Goal: Obtain resource: Obtain resource

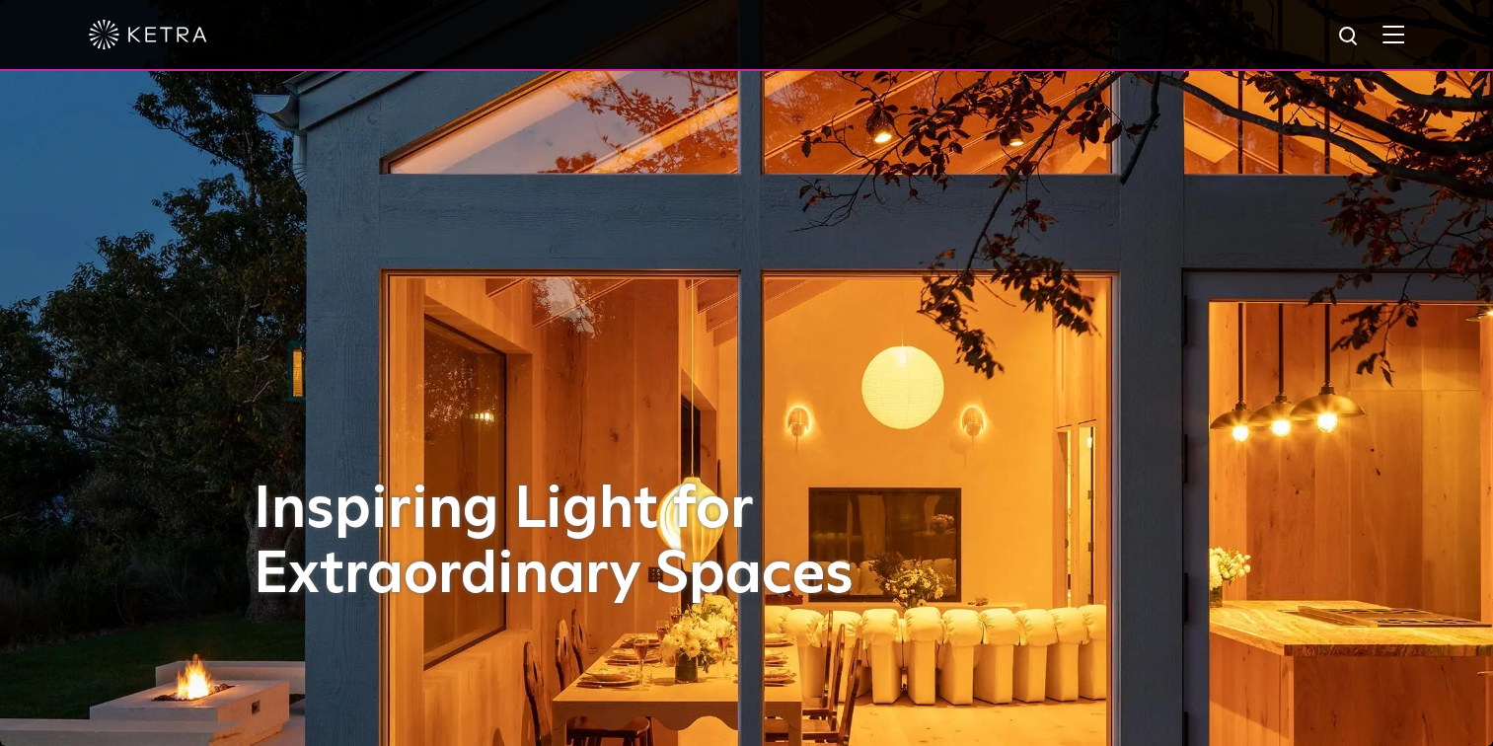
click at [1404, 33] on img at bounding box center [1393, 34] width 22 height 19
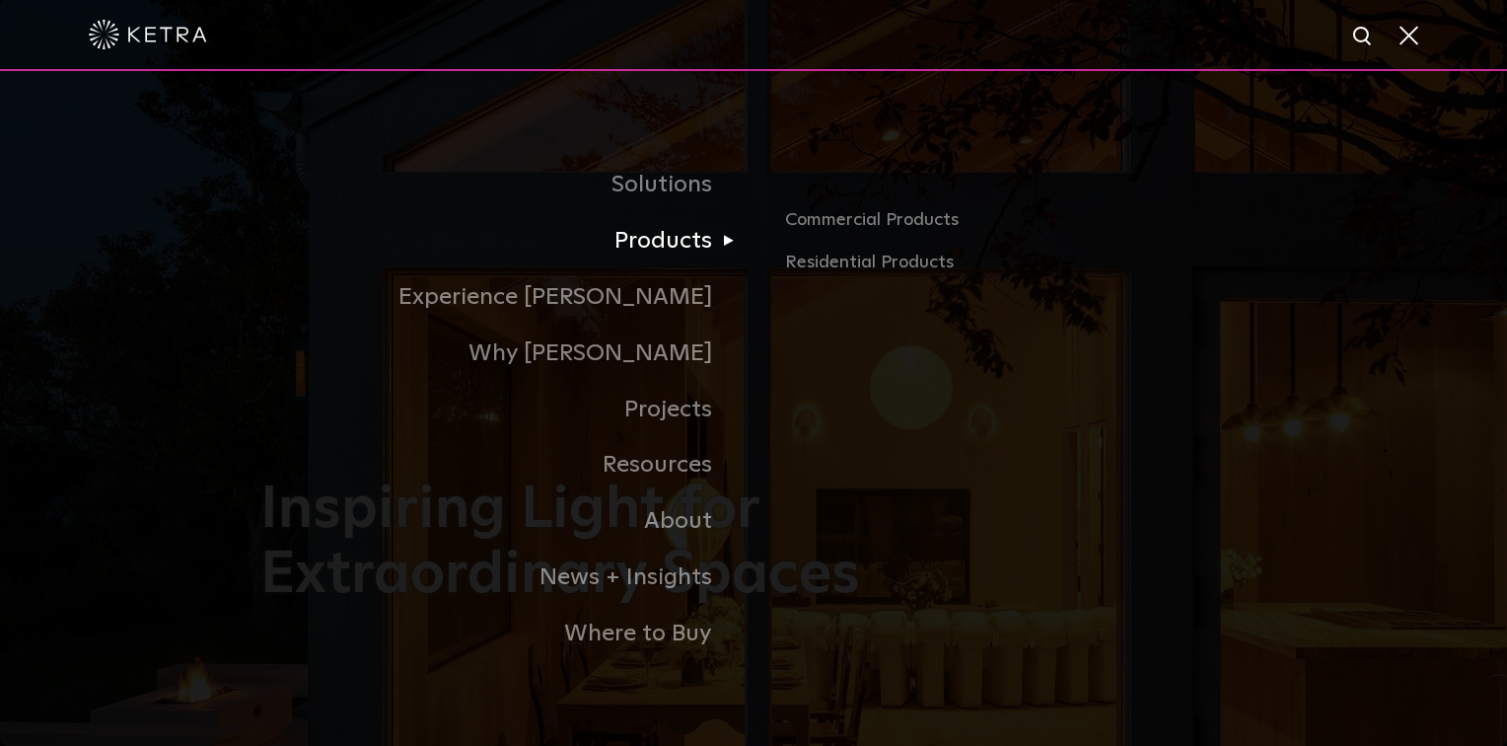
click at [631, 245] on link "Products" at bounding box center [506, 241] width 493 height 56
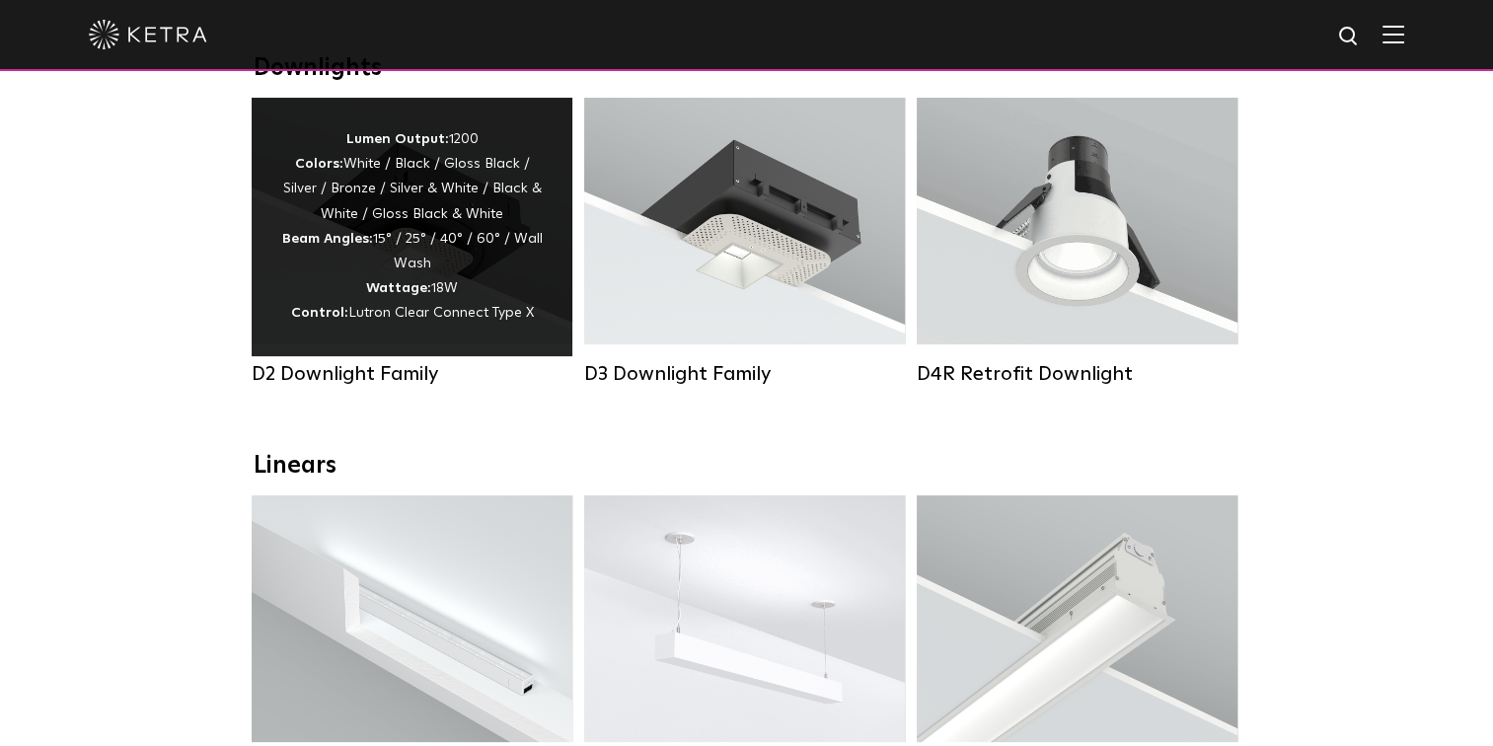
scroll to position [296, 0]
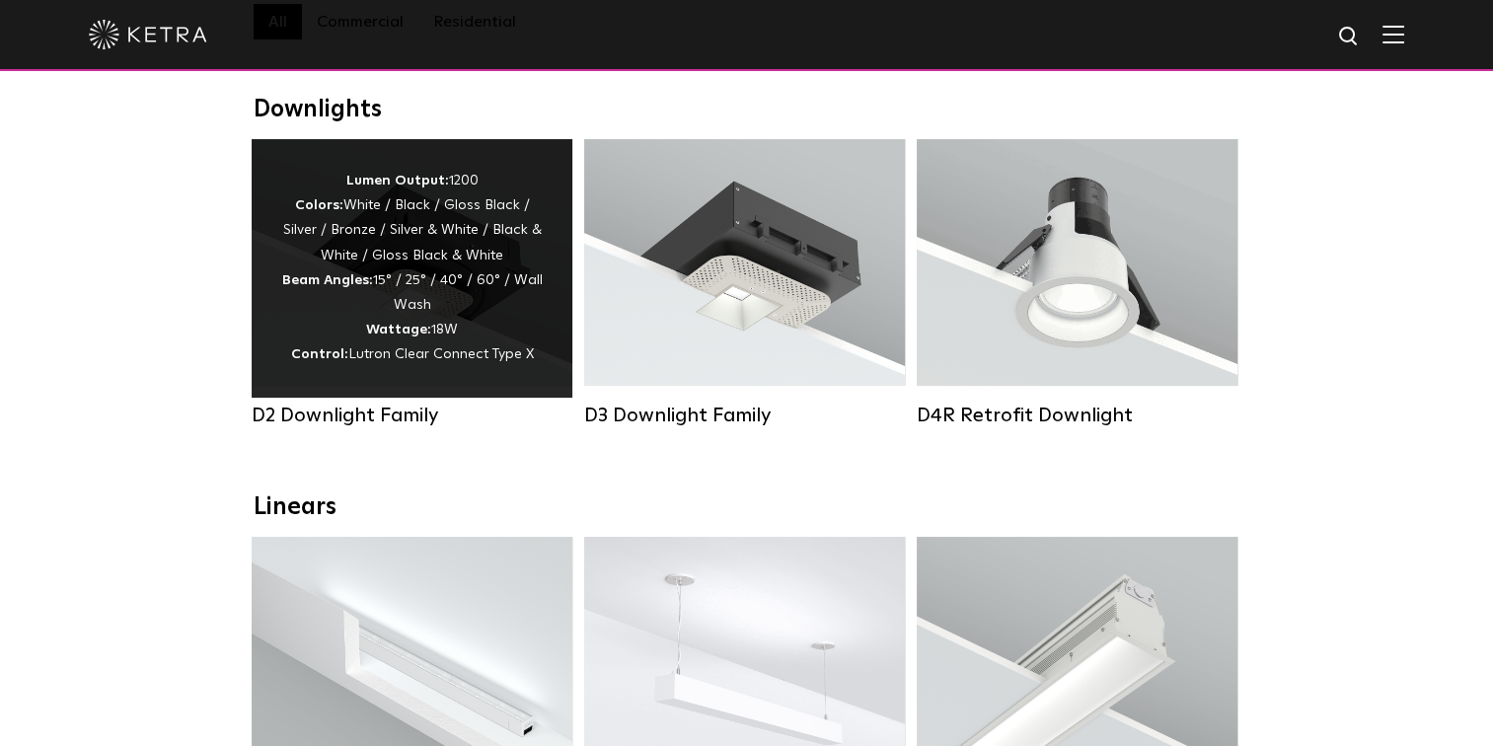
click at [510, 252] on div "Lumen Output: 1200 Colors: White / Black / Gloss Black / Silver / Bronze / Silv…" at bounding box center [411, 268] width 261 height 199
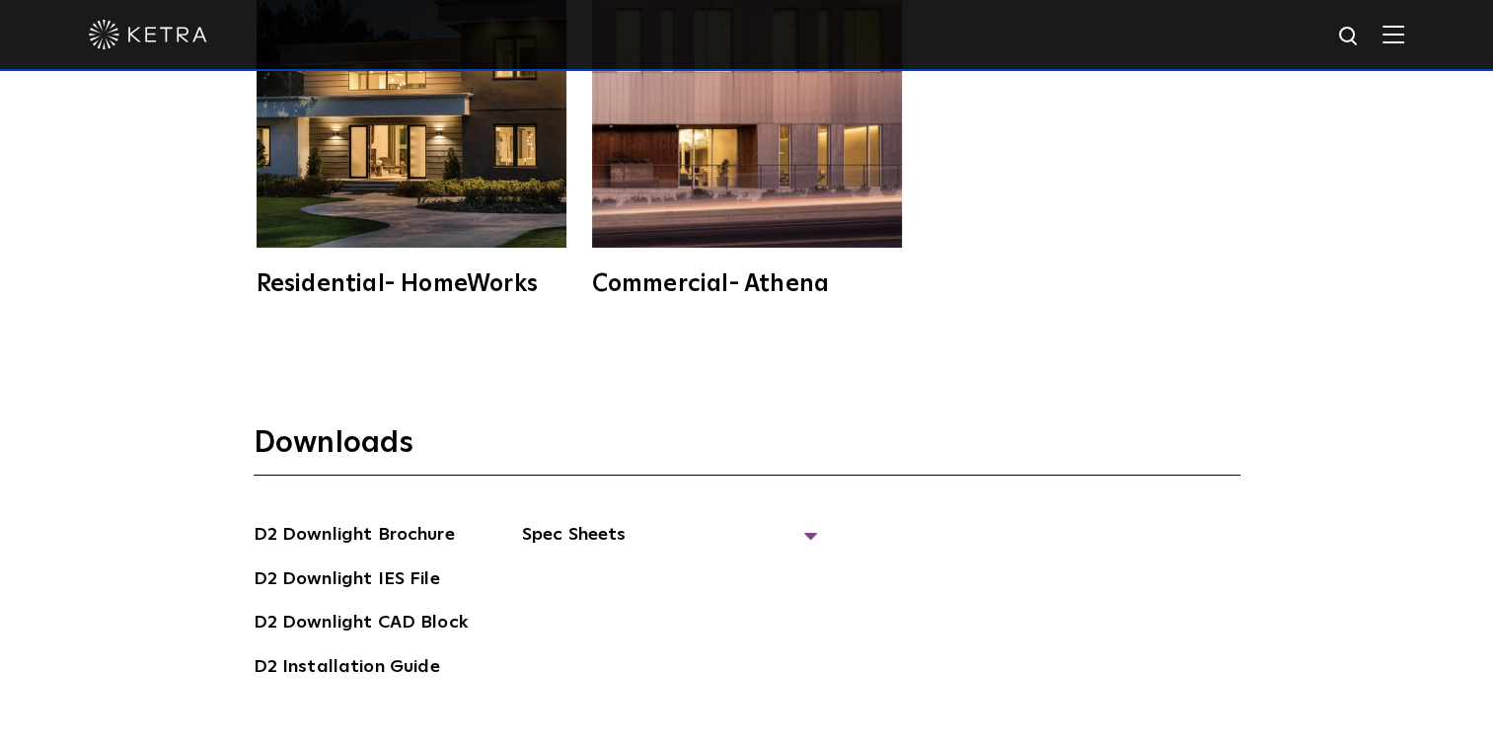
scroll to position [5066, 0]
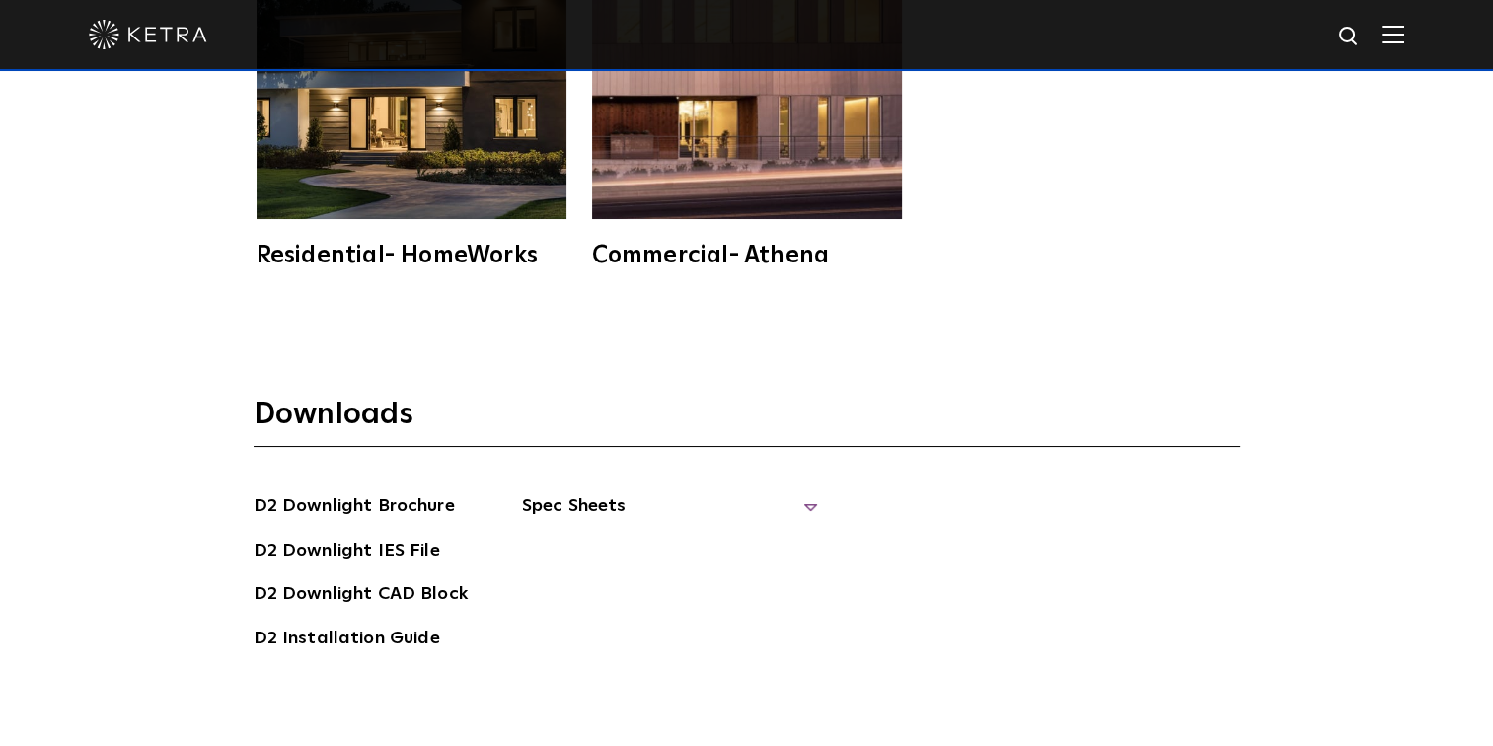
click at [787, 492] on span "Spec Sheets" at bounding box center [670, 513] width 296 height 43
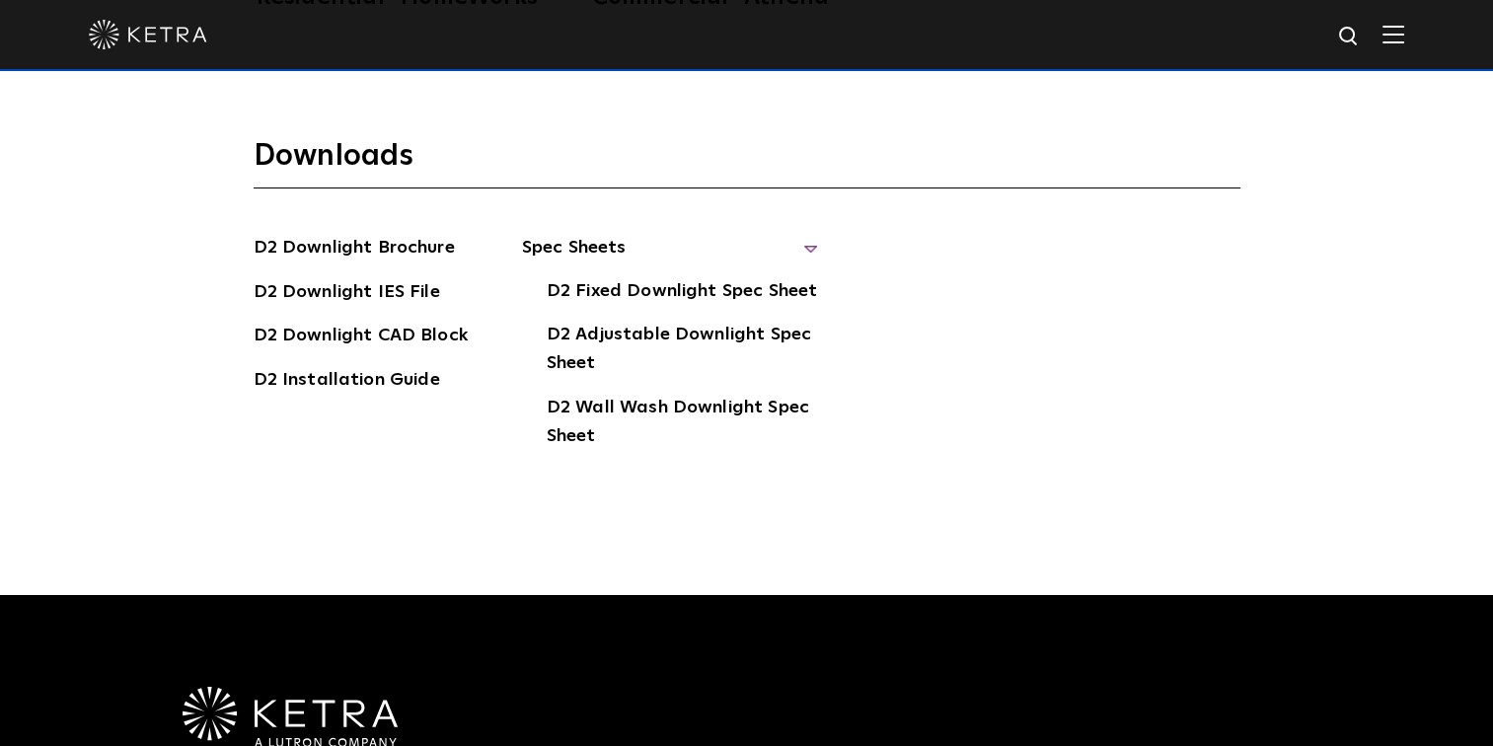
scroll to position [5310, 0]
